Goal: Register for event/course

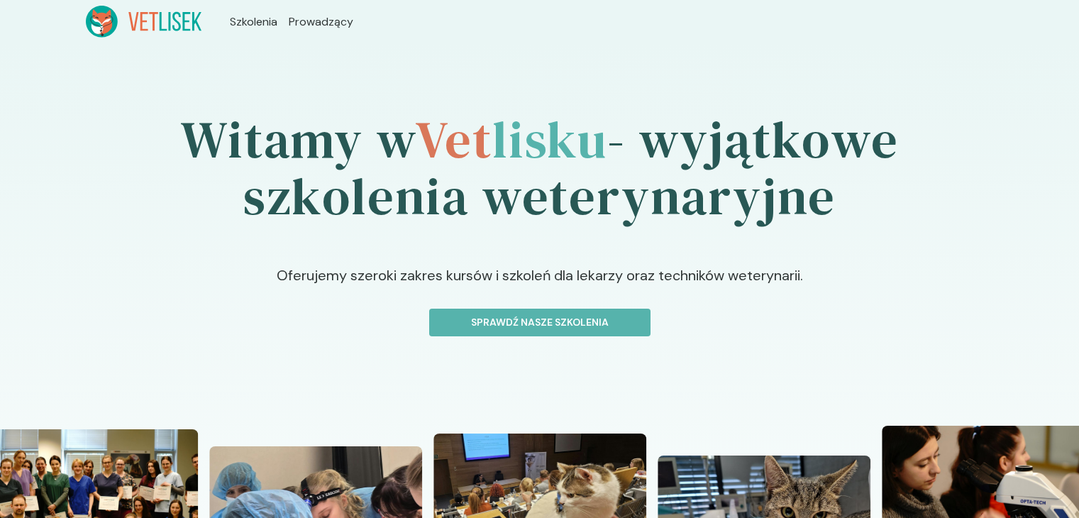
scroll to position [284, 0]
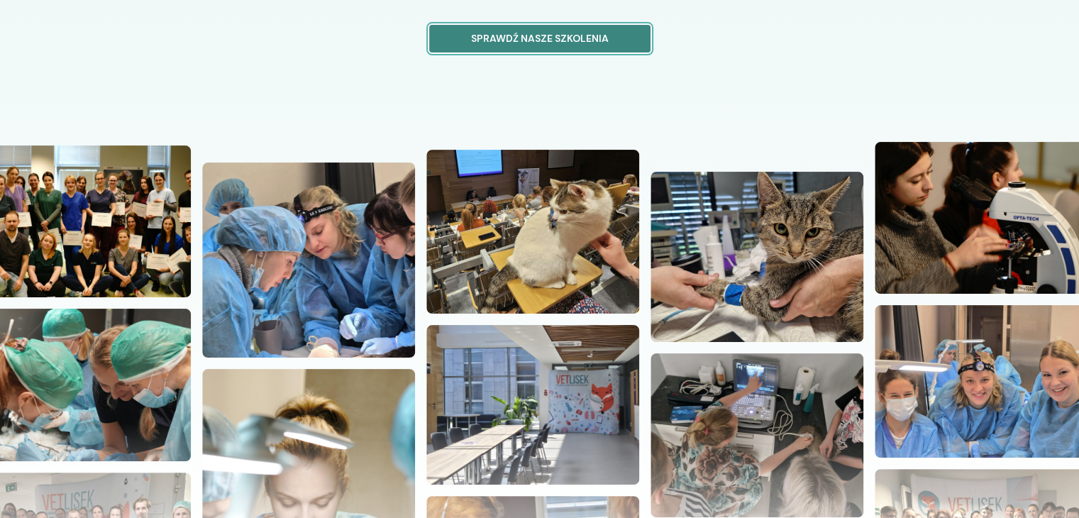
click at [492, 30] on button "Sprawdź nasze szkolenia" at bounding box center [539, 39] width 221 height 28
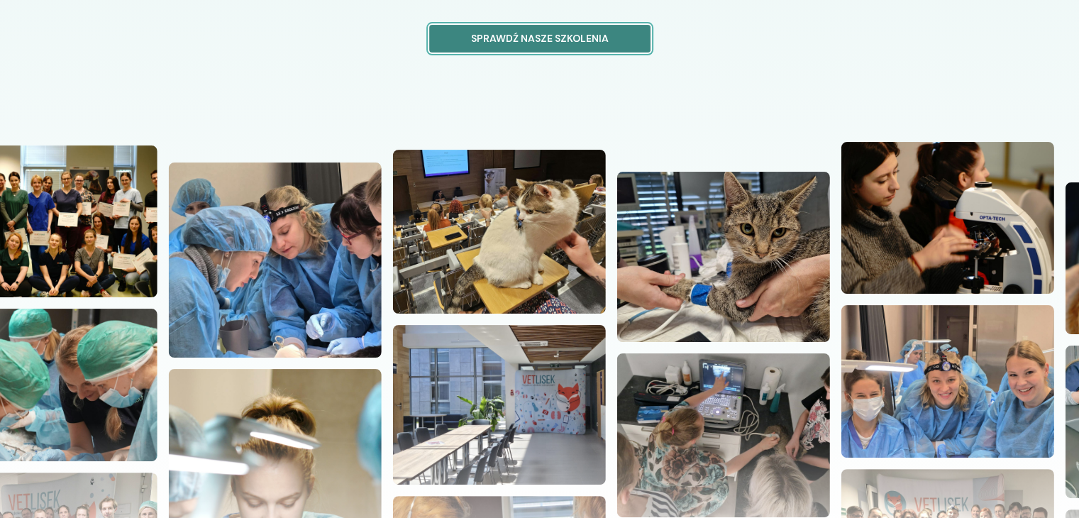
click at [528, 46] on button "Sprawdź nasze szkolenia" at bounding box center [539, 39] width 221 height 28
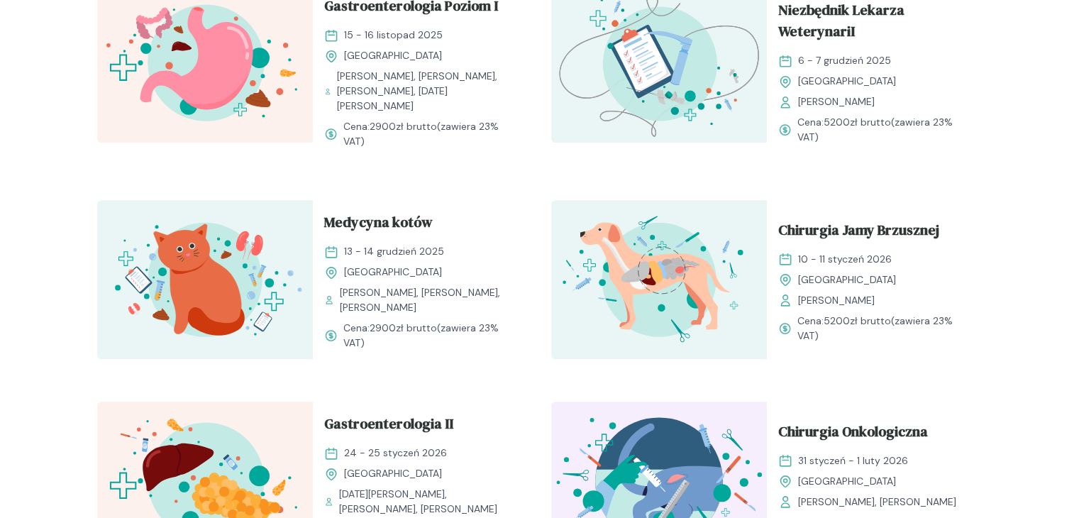
scroll to position [1348, 0]
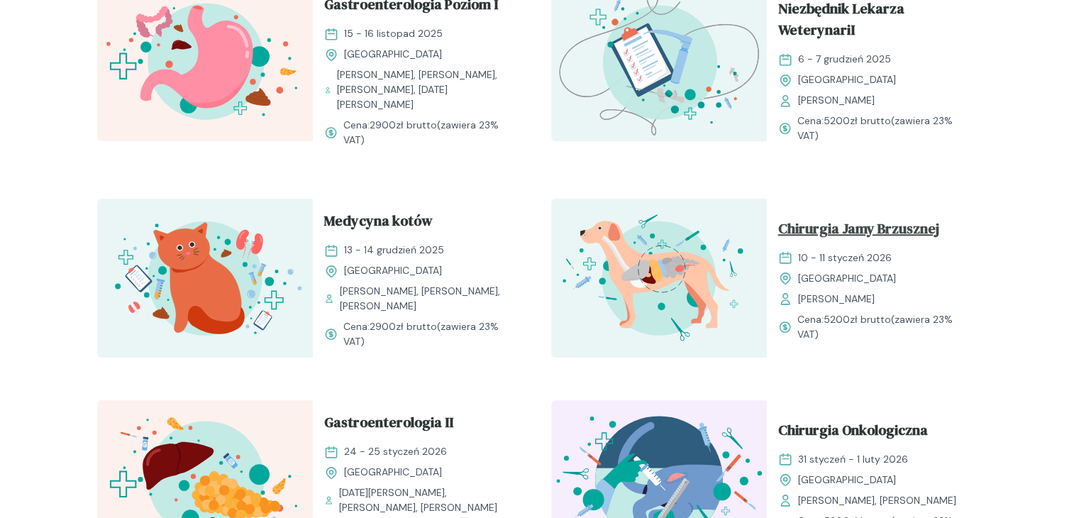
click at [869, 218] on span "Chirurgia Jamy Brzusznej" at bounding box center [858, 231] width 161 height 27
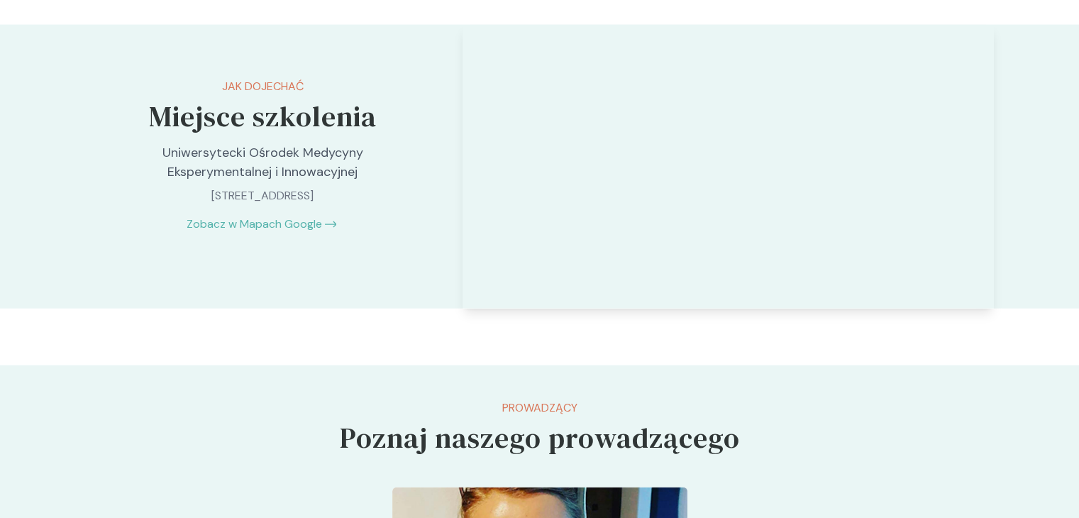
scroll to position [3192, 0]
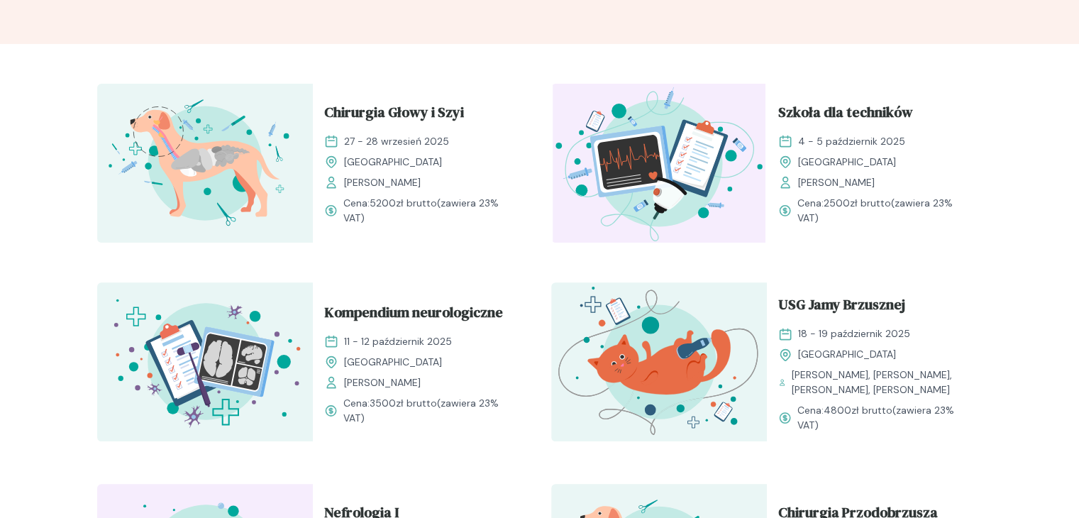
scroll to position [426, 0]
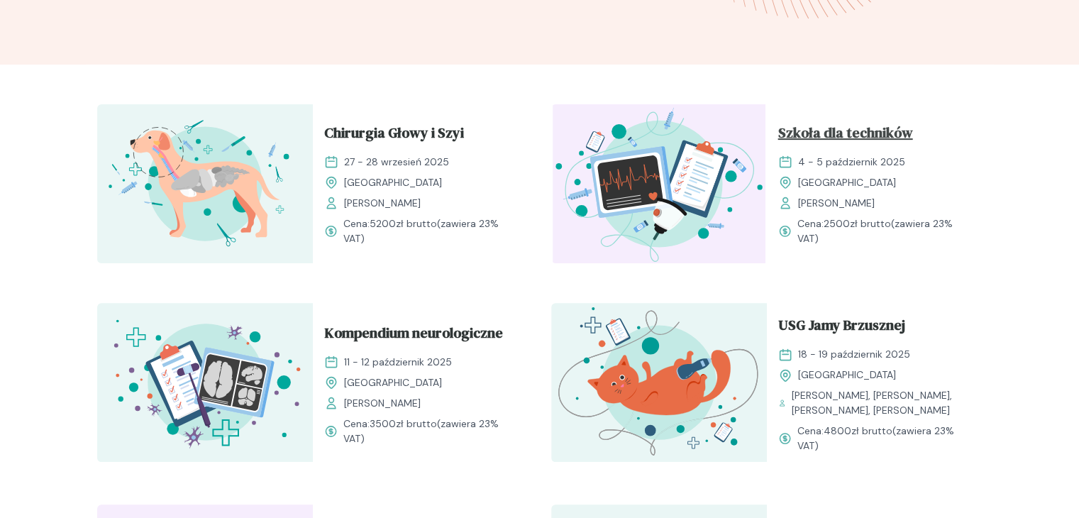
click at [830, 133] on span "Szkoła dla techników" at bounding box center [845, 135] width 135 height 27
